Goal: Information Seeking & Learning: Find specific fact

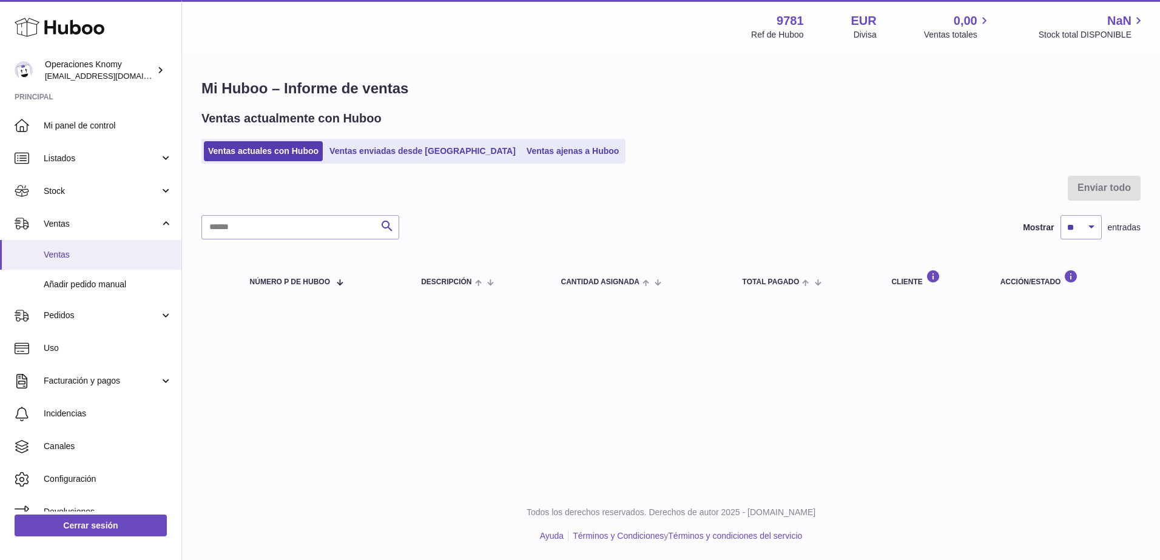
click at [77, 256] on span "Ventas" at bounding box center [108, 255] width 129 height 12
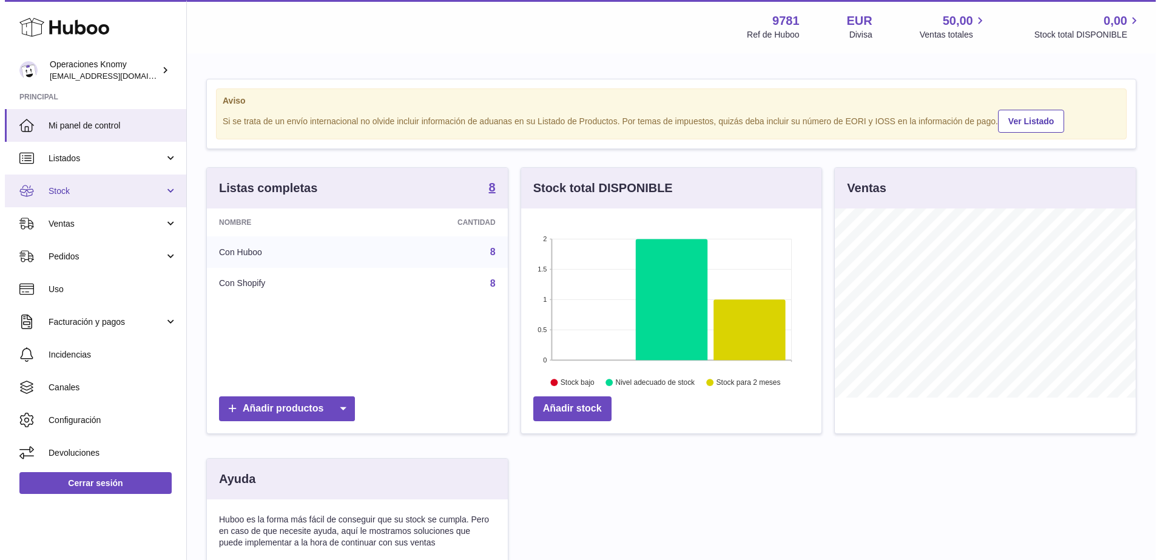
scroll to position [189, 300]
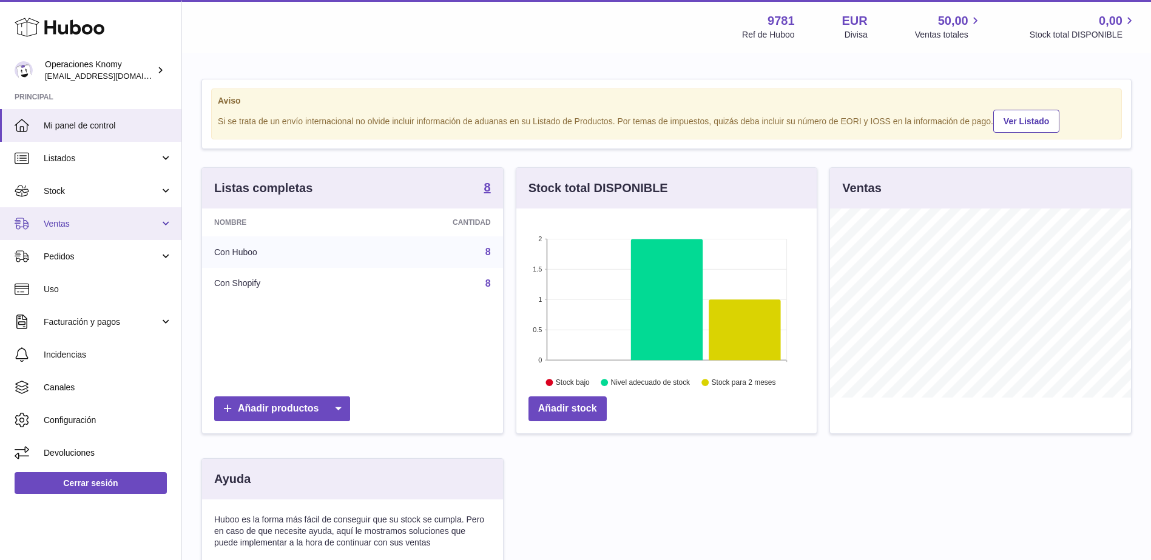
click at [74, 225] on span "Ventas" at bounding box center [102, 224] width 116 height 12
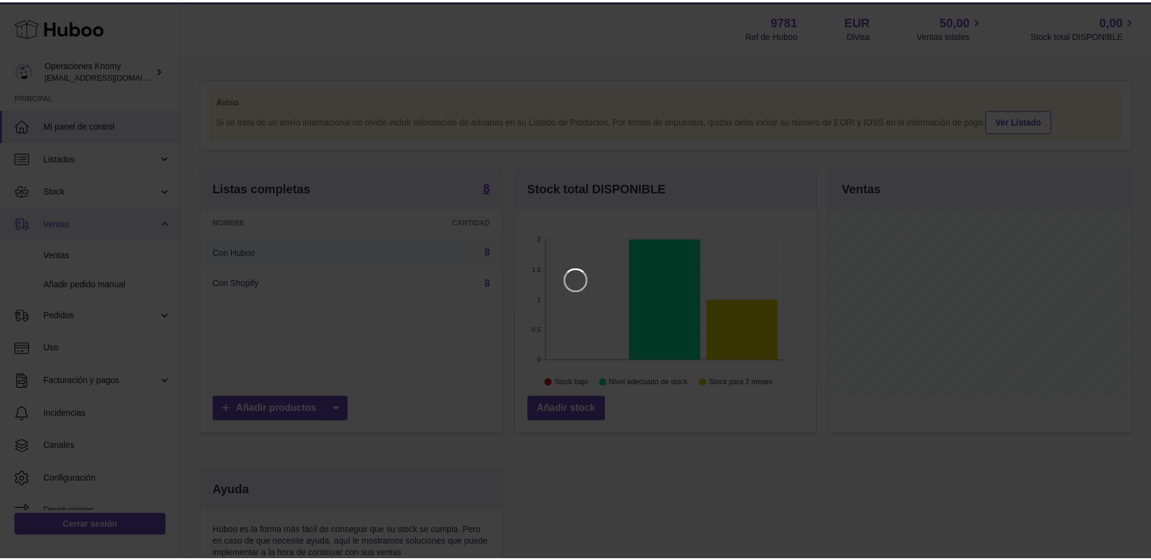
scroll to position [189, 303]
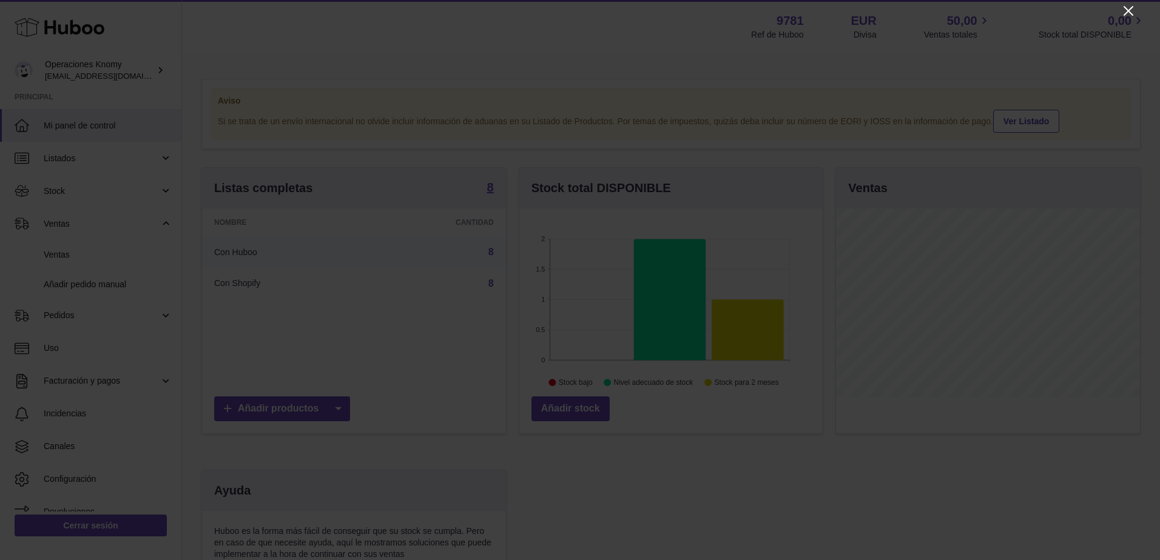
click at [1125, 13] on icon "Close" at bounding box center [1128, 11] width 15 height 15
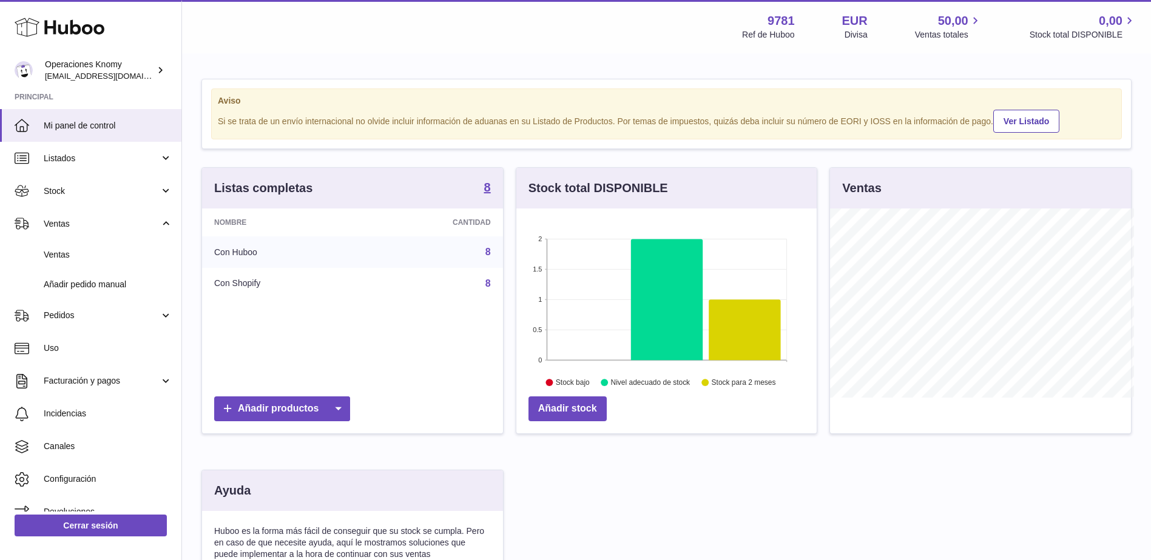
scroll to position [606298, 606187]
click at [84, 250] on span "Ventas" at bounding box center [108, 255] width 129 height 12
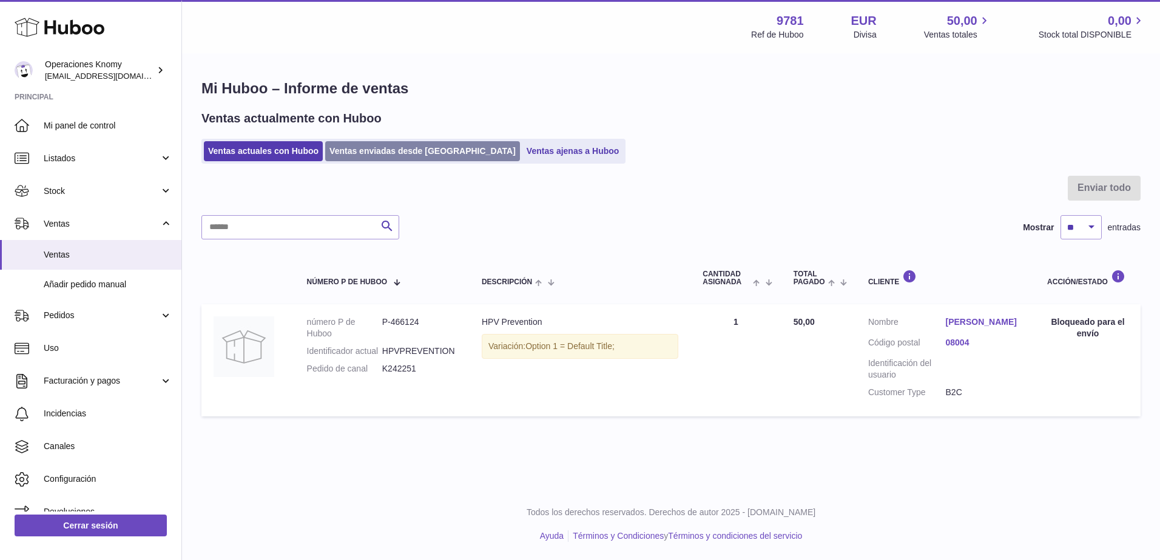
click at [400, 147] on link "Ventas enviadas desde Huboo" at bounding box center [422, 151] width 195 height 20
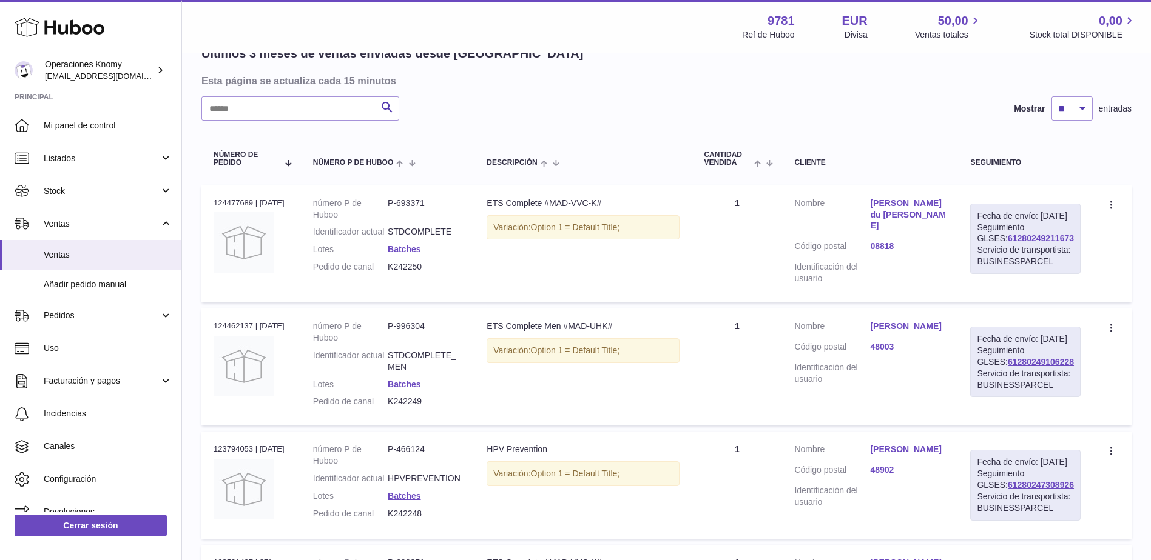
scroll to position [121, 0]
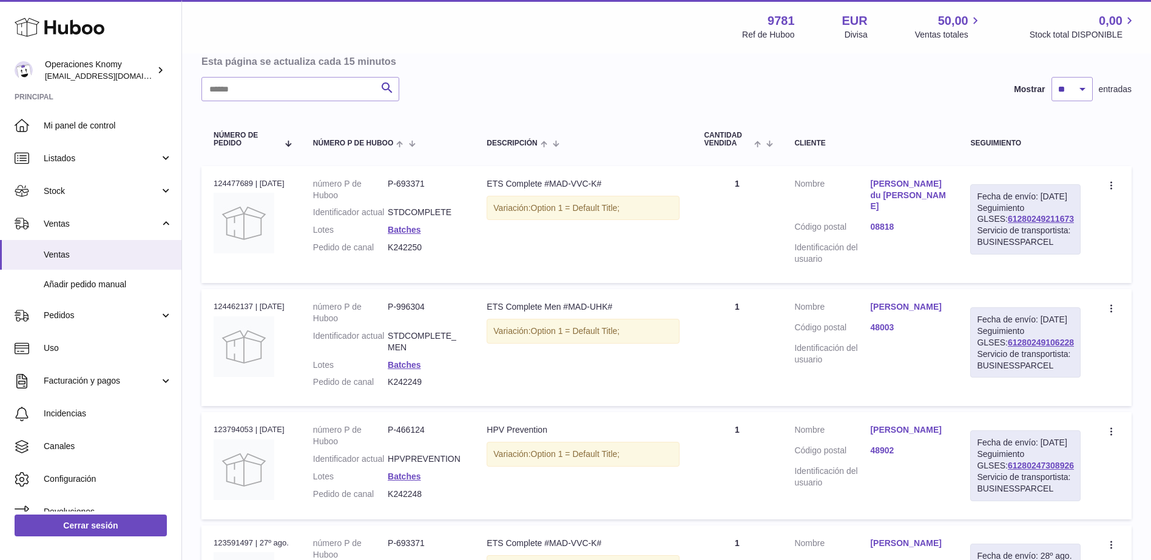
drag, startPoint x: 433, startPoint y: 389, endPoint x: 386, endPoint y: 395, distance: 47.6
click at [386, 394] on dl "número P de Huboo P-996304 Identificador actual STDCOMPLETE_MEN Lotes Batches P…" at bounding box center [388, 347] width 150 height 93
copy dl "K242249"
drag, startPoint x: 489, startPoint y: 324, endPoint x: 561, endPoint y: 321, distance: 72.2
click at [561, 321] on td "Descripción ETS Complete Men #MAD-UHK# Variación: Option 1 = Default Title;" at bounding box center [582, 347] width 217 height 117
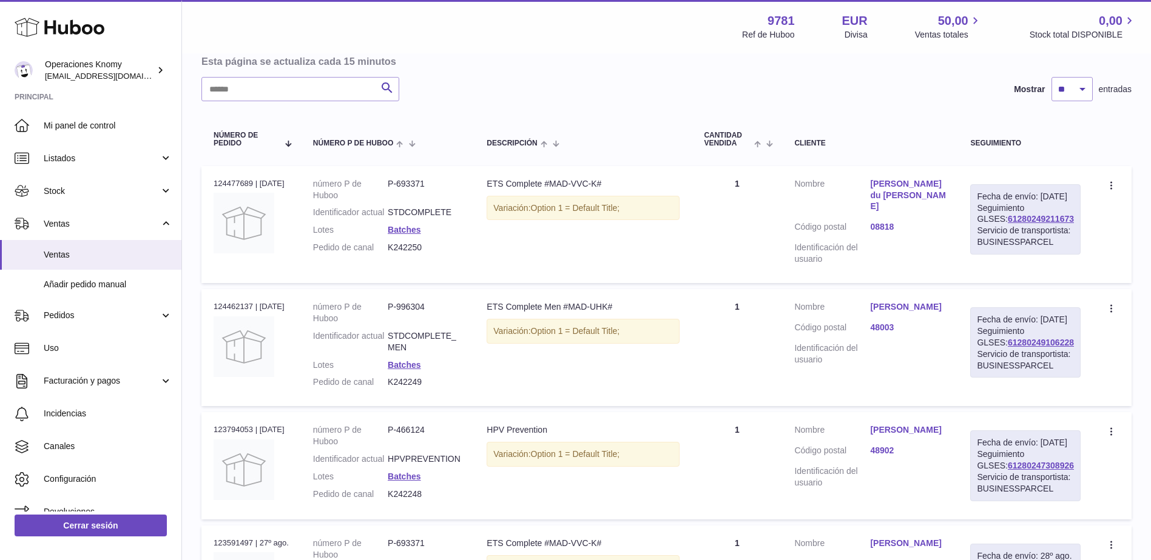
copy div "ETS Complete Men"
click at [915, 313] on link "Alvaro Martinez" at bounding box center [908, 307] width 76 height 12
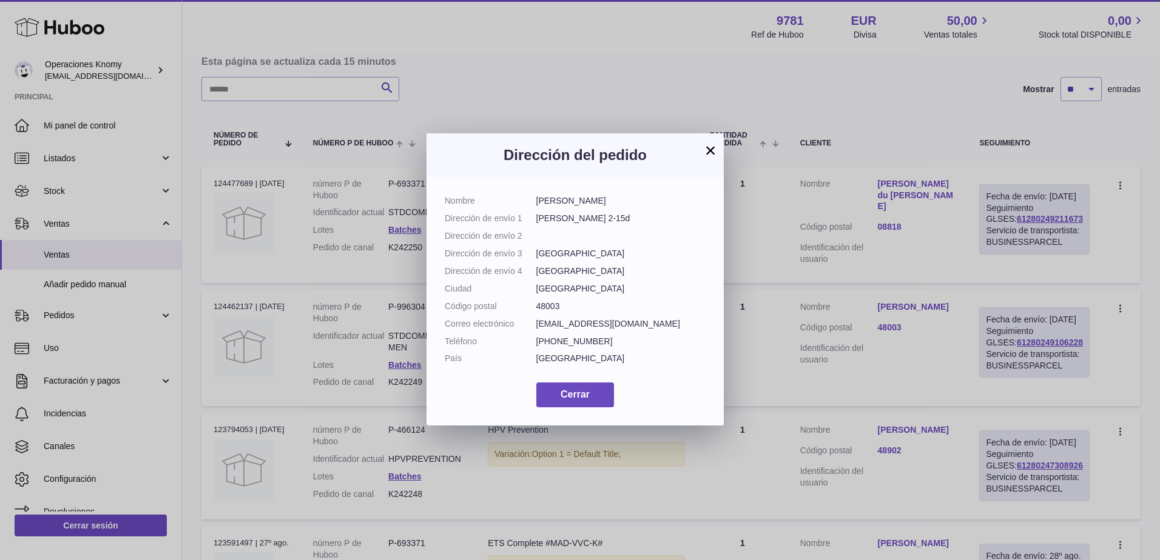
drag, startPoint x: 607, startPoint y: 199, endPoint x: 536, endPoint y: 199, distance: 71.0
click at [536, 199] on dd "Alvaro Martinez" at bounding box center [621, 201] width 170 height 12
copy dd "Alvaro Martinez"
drag, startPoint x: 620, startPoint y: 324, endPoint x: 529, endPoint y: 327, distance: 91.0
click at [529, 327] on dl "Nombre Alvaro Martinez Dirección de envío 1 Juan De Garay 2-15d Dirección de en…" at bounding box center [575, 282] width 261 height 175
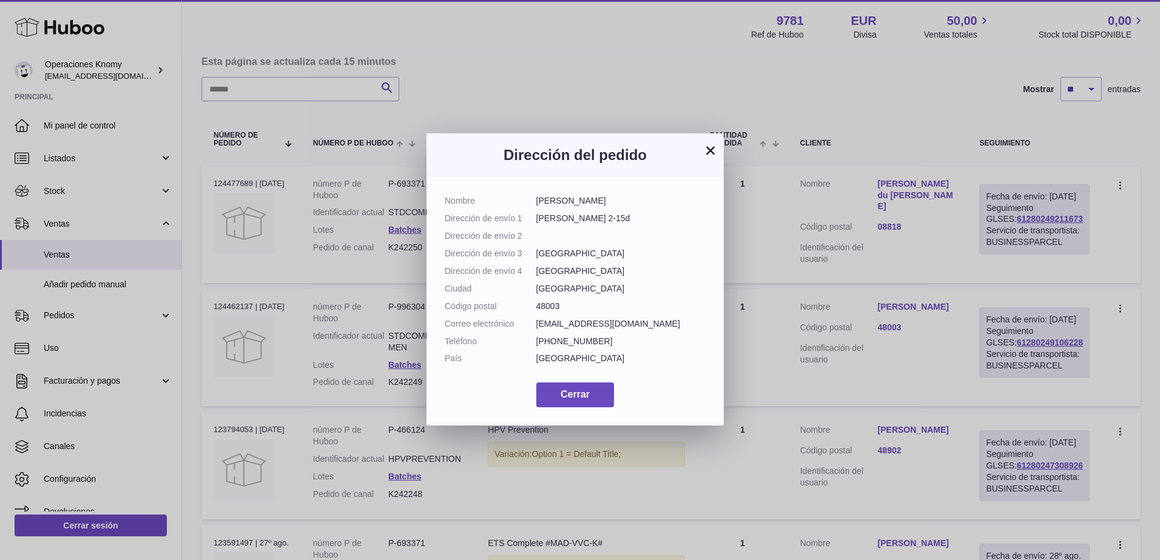
copy dl "Correo electrónico almartare@yahoo.es"
click at [714, 148] on button "×" at bounding box center [710, 150] width 15 height 15
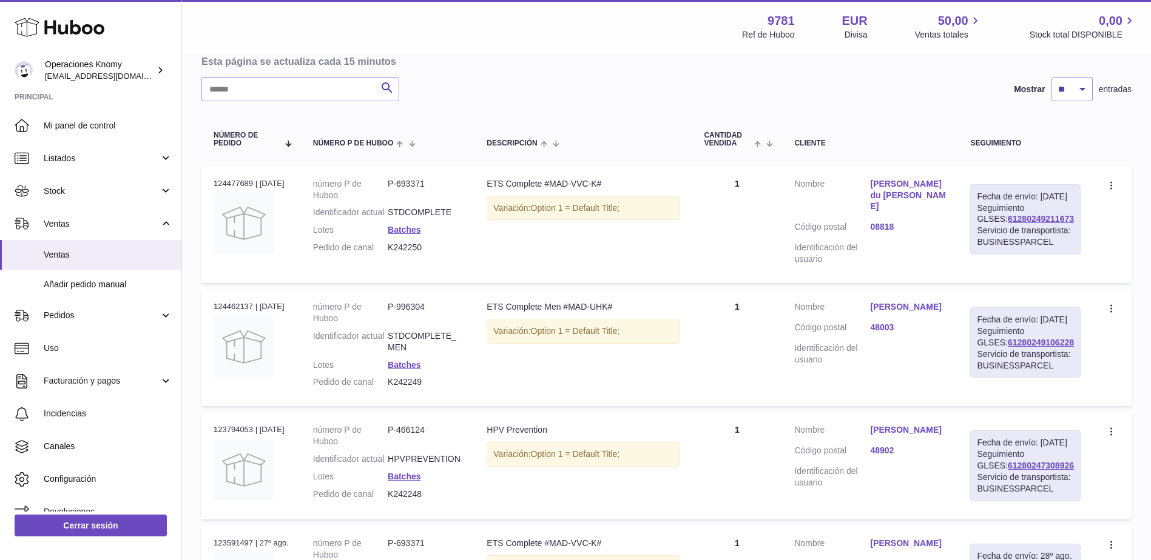
drag, startPoint x: 489, startPoint y: 182, endPoint x: 544, endPoint y: 184, distance: 54.6
click at [544, 184] on div "ETS Complete #MAD-VVC-K#" at bounding box center [582, 184] width 193 height 12
copy div "ETS Complete"
click at [894, 174] on td "Cliente Nombre rochelle du plooy Código postal 08818 Identificación del usuario" at bounding box center [870, 224] width 176 height 117
click at [898, 181] on link "rochelle du plooy" at bounding box center [908, 195] width 76 height 35
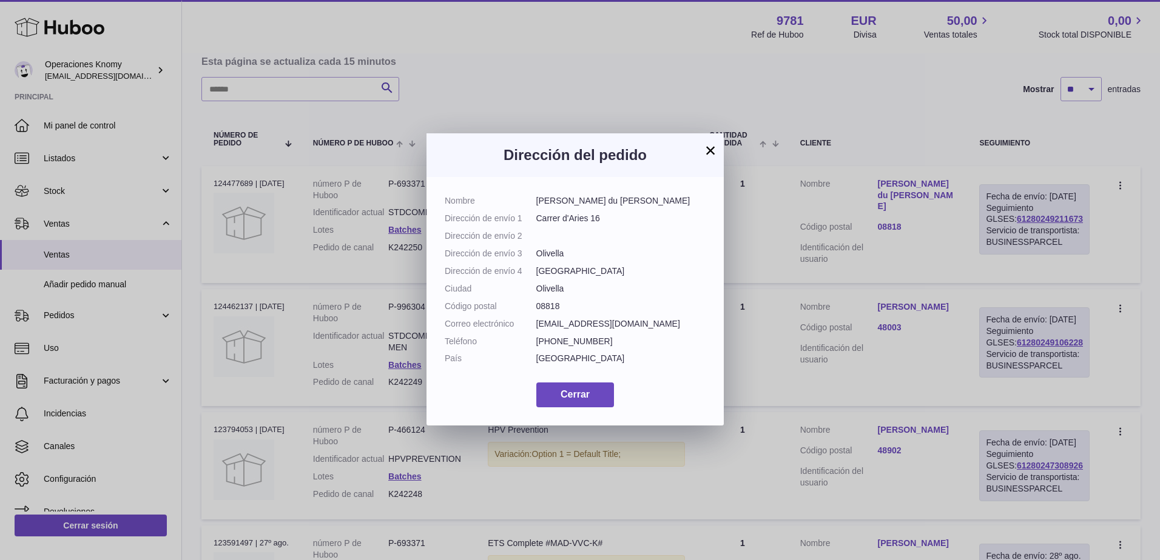
drag, startPoint x: 613, startPoint y: 206, endPoint x: 519, endPoint y: 208, distance: 94.0
click at [519, 208] on dl "Nombre rochelle du plooy Dirección de envío 1 Carrer d'Aries 16 Dirección de en…" at bounding box center [575, 282] width 261 height 175
copy dl "rochelle du plooy"
drag, startPoint x: 645, startPoint y: 327, endPoint x: 535, endPoint y: 326, distance: 110.4
click at [535, 326] on dl "Nombre rochelle du plooy Dirección de envío 1 Carrer d'Aries 16 Dirección de en…" at bounding box center [575, 282] width 261 height 175
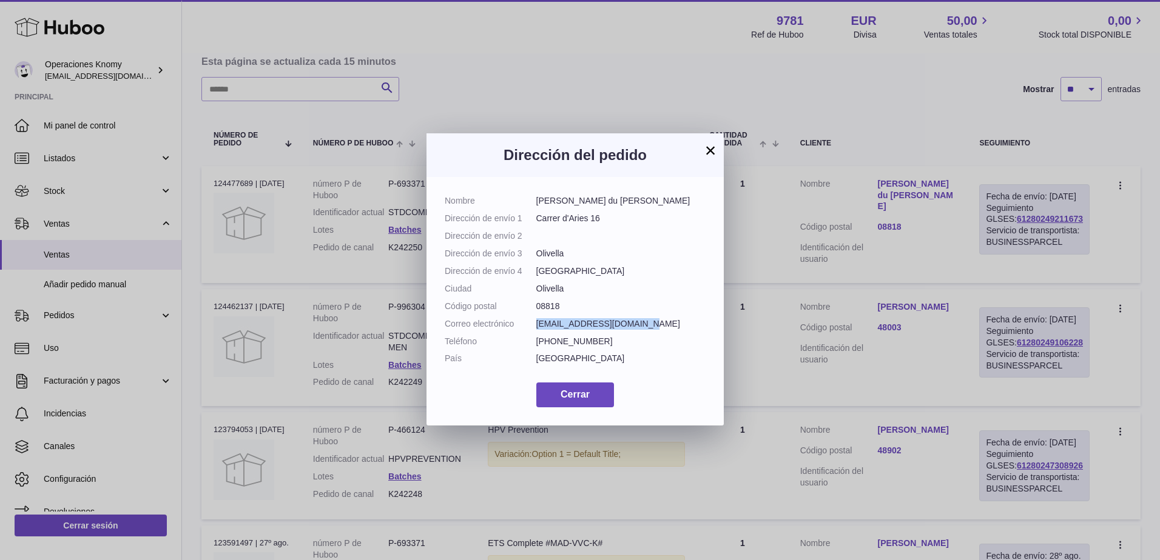
copy dl "Correo electrónico rochelledpz21@gmail.com"
click at [707, 147] on button "×" at bounding box center [710, 150] width 15 height 15
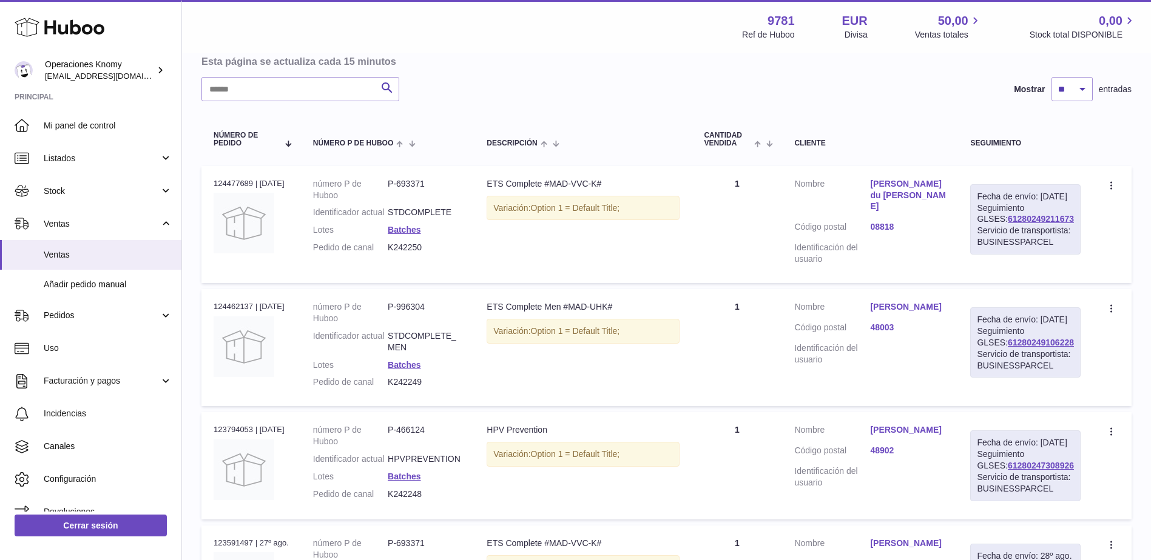
scroll to position [0, 0]
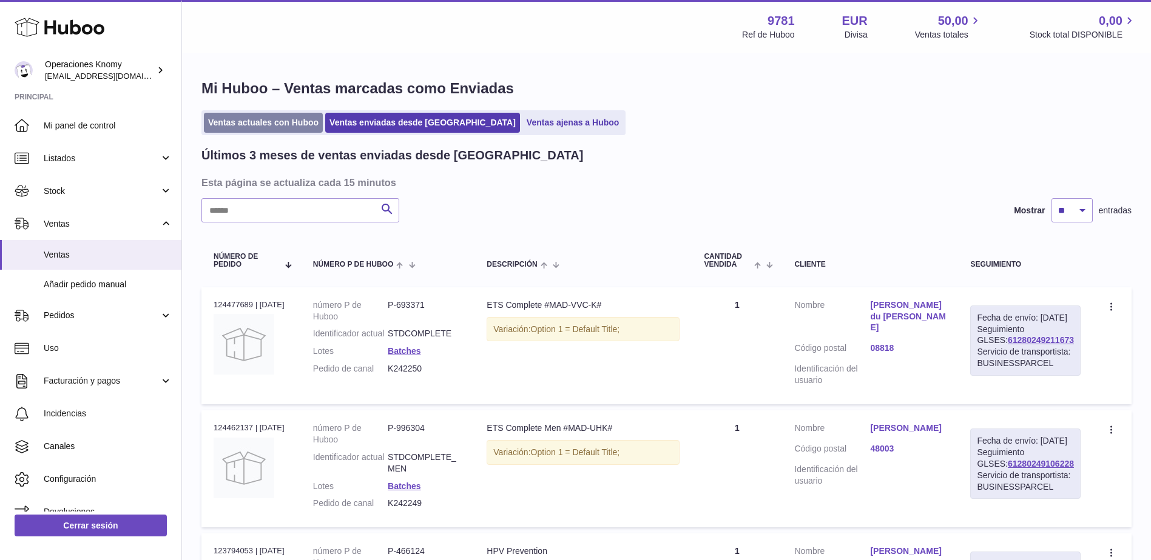
click at [253, 119] on link "Ventas actuales con Huboo" at bounding box center [263, 123] width 119 height 20
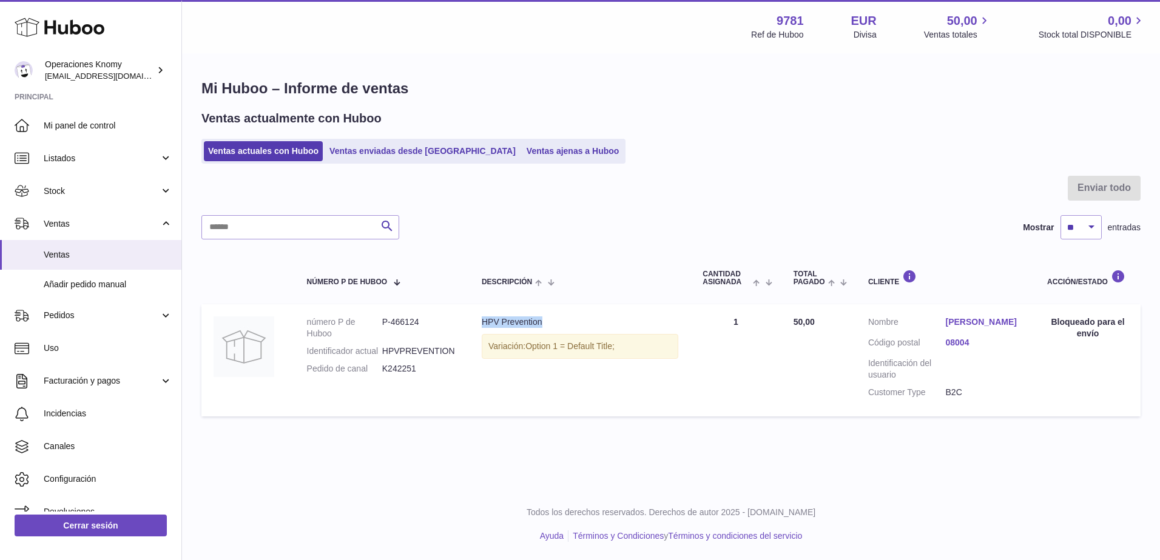
drag, startPoint x: 542, startPoint y: 320, endPoint x: 480, endPoint y: 321, distance: 61.9
click at [480, 321] on td "Descripción HPV Prevention Variación: Option 1 = Default Title;" at bounding box center [579, 360] width 221 height 112
copy div "HPV Prevention"
click at [966, 318] on link "[PERSON_NAME]" at bounding box center [985, 323] width 78 height 12
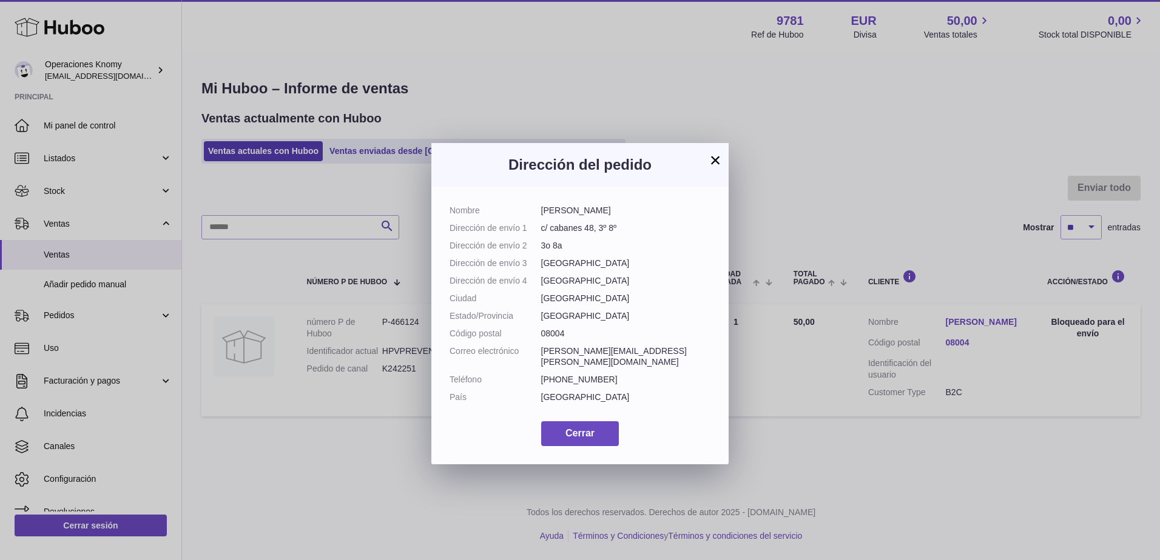
drag, startPoint x: 539, startPoint y: 214, endPoint x: 627, endPoint y: 220, distance: 88.1
click at [627, 220] on dl "Nombre [PERSON_NAME] Dirección de envío [STREET_ADDRESS], 3º 8º Dirección de en…" at bounding box center [579, 307] width 261 height 204
click at [626, 217] on dl "Nombre [PERSON_NAME] Dirección de envío [STREET_ADDRESS], 3º 8º Dirección de en…" at bounding box center [579, 307] width 261 height 204
drag, startPoint x: 626, startPoint y: 212, endPoint x: 542, endPoint y: 215, distance: 83.8
click at [542, 215] on dd "[PERSON_NAME]" at bounding box center [626, 211] width 170 height 12
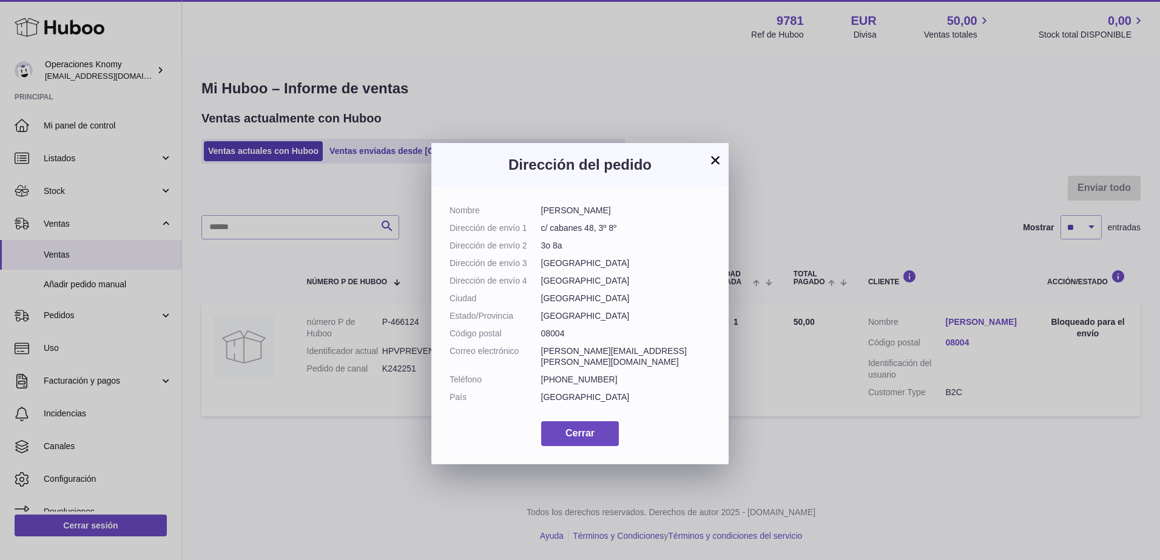
copy dd "[PERSON_NAME]"
drag, startPoint x: 647, startPoint y: 348, endPoint x: 536, endPoint y: 349, distance: 111.0
click at [536, 349] on dl "Nombre [PERSON_NAME] Dirección de envío [STREET_ADDRESS], 3º 8º Dirección de en…" at bounding box center [579, 307] width 261 height 204
copy dl "Correo electrónico [PERSON_NAME][EMAIL_ADDRESS][PERSON_NAME][DOMAIN_NAME]"
